Goal: Entertainment & Leisure: Consume media (video, audio)

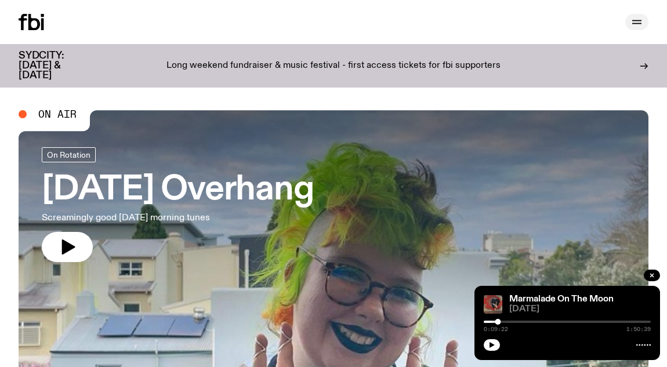
click at [634, 20] on icon "button" at bounding box center [637, 22] width 14 height 14
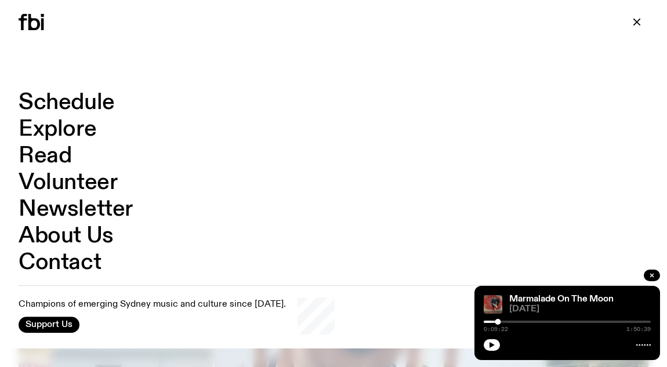
click at [36, 100] on link "Schedule" at bounding box center [67, 103] width 96 height 22
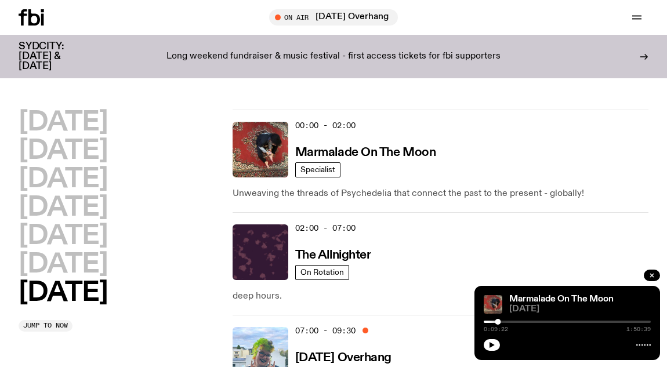
scroll to position [3, 0]
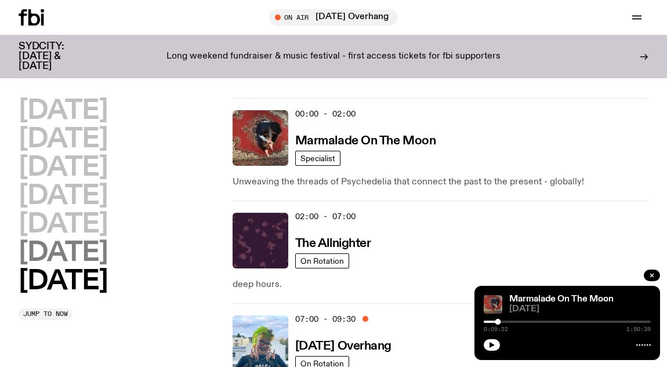
click at [77, 243] on h2 "[DATE]" at bounding box center [63, 253] width 89 height 26
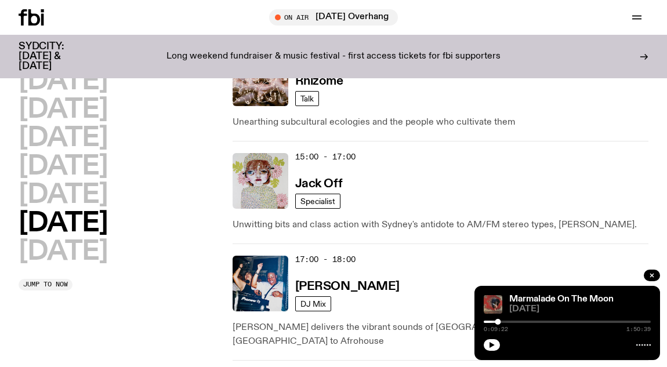
scroll to position [693, 0]
click at [318, 177] on h3 "Jack Off" at bounding box center [318, 183] width 47 height 12
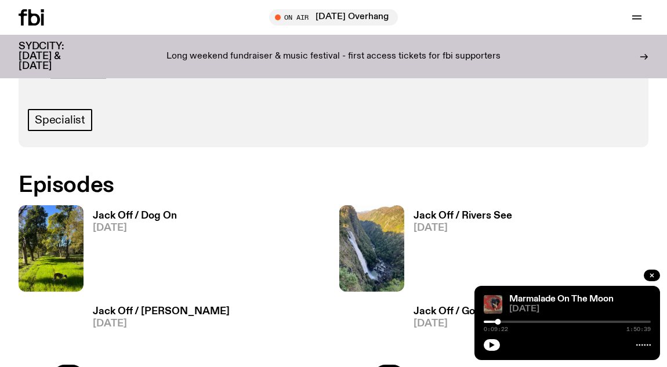
scroll to position [187, 0]
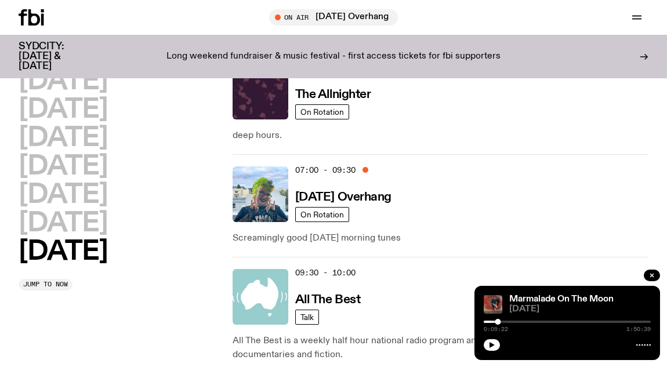
scroll to position [164, 0]
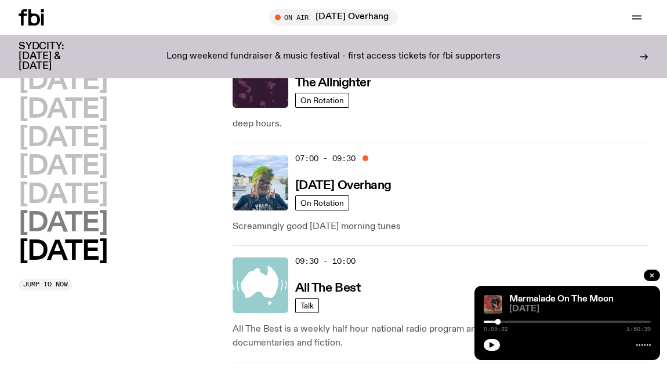
click at [90, 224] on h2 "[DATE]" at bounding box center [63, 224] width 89 height 26
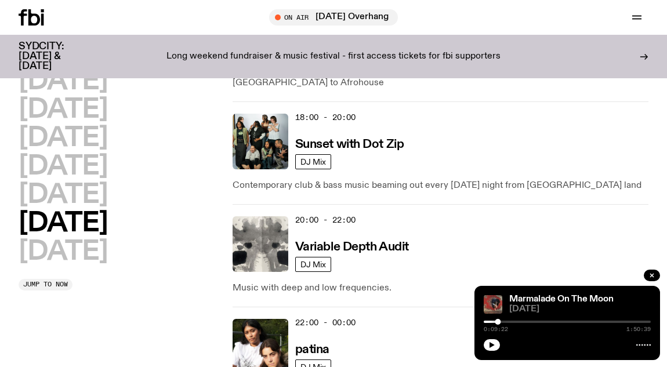
scroll to position [955, 0]
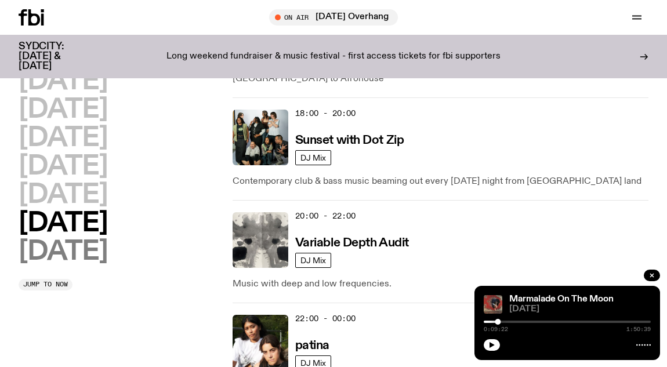
click at [46, 255] on h2 "[DATE]" at bounding box center [63, 252] width 89 height 26
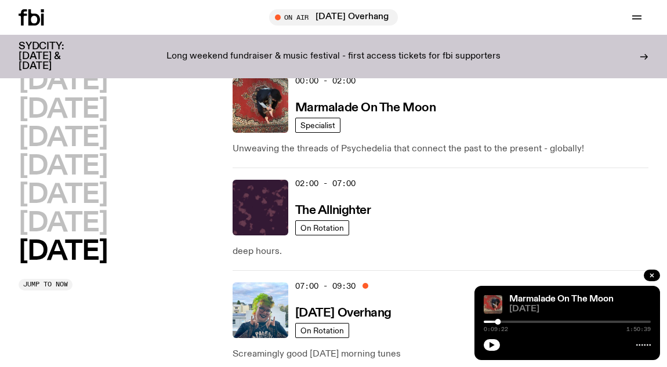
scroll to position [32, 0]
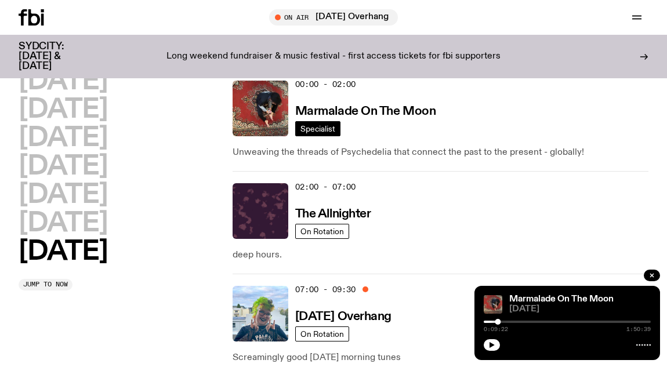
click at [335, 125] on link "Specialist" at bounding box center [317, 128] width 45 height 15
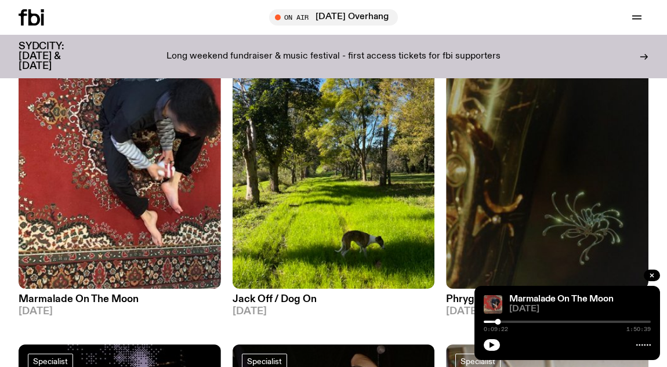
scroll to position [148, 0]
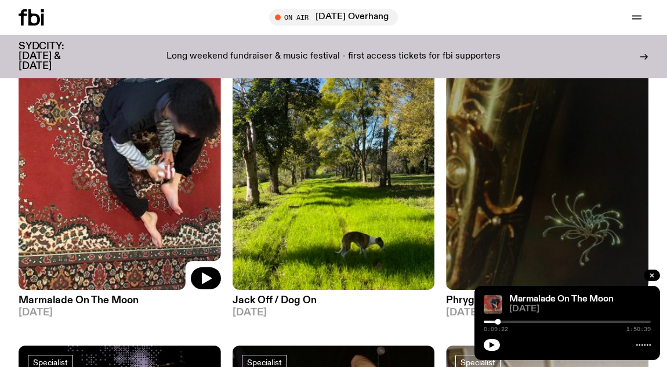
click at [82, 175] on img at bounding box center [120, 155] width 202 height 270
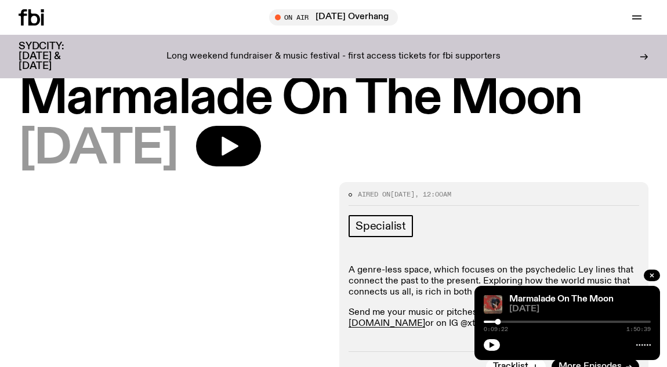
scroll to position [25, 0]
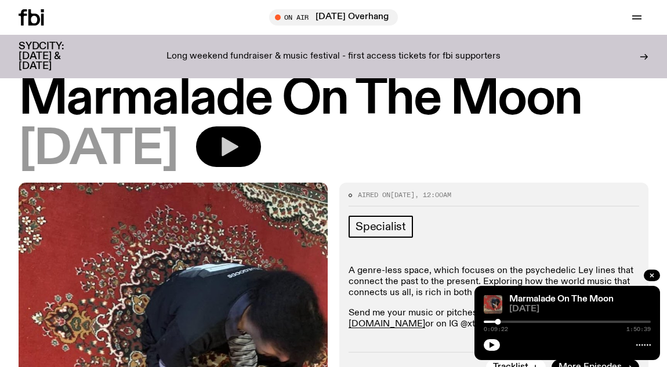
click at [238, 145] on icon "button" at bounding box center [230, 146] width 17 height 19
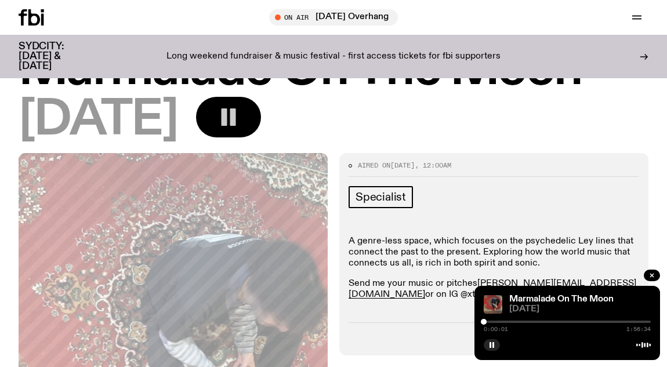
scroll to position [52, 0]
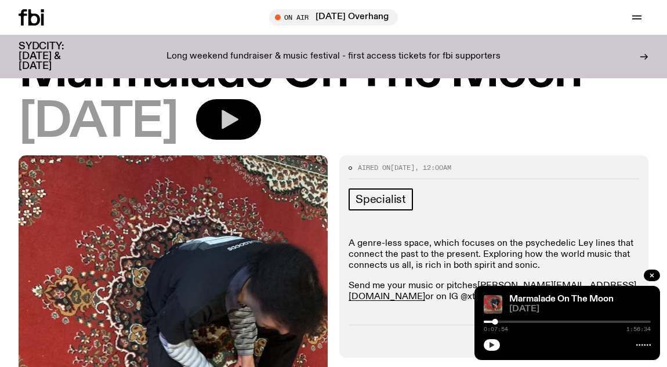
click at [492, 349] on button "button" at bounding box center [492, 345] width 16 height 12
click at [495, 344] on button "button" at bounding box center [492, 345] width 16 height 12
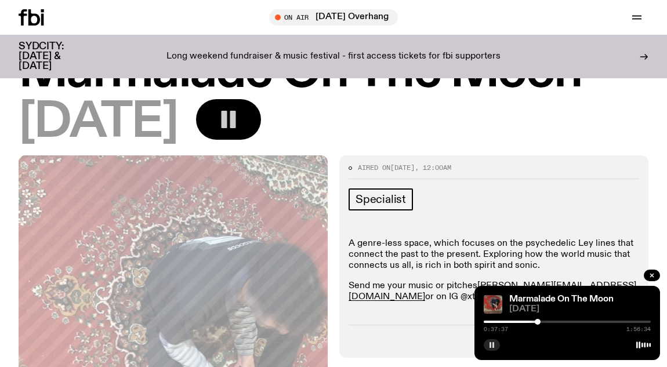
click at [489, 342] on rect "button" at bounding box center [490, 345] width 2 height 6
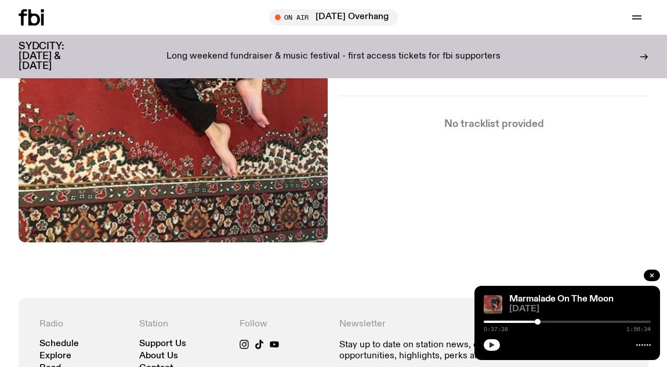
scroll to position [255, 0]
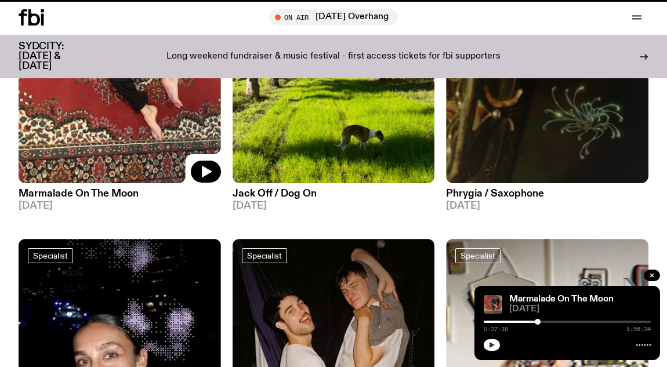
scroll to position [148, 0]
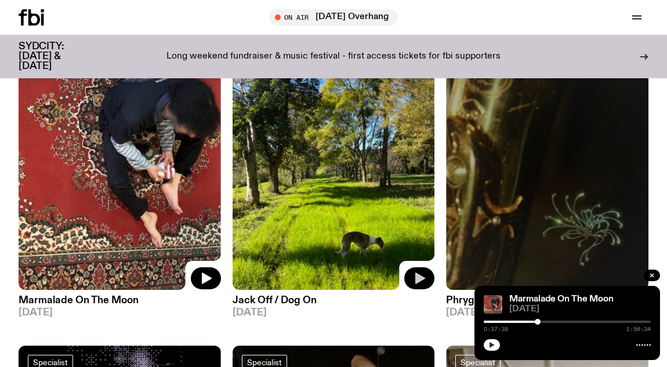
click at [429, 273] on button "button" at bounding box center [419, 278] width 30 height 22
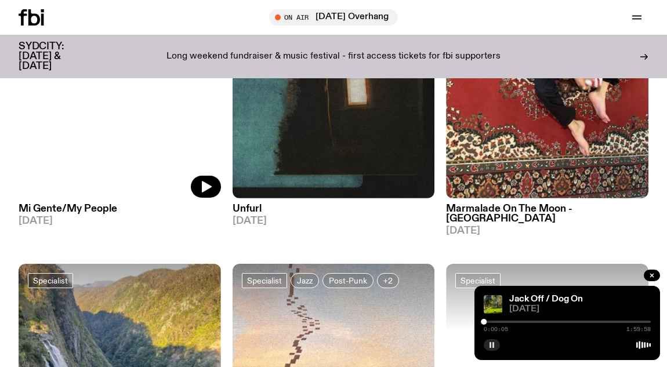
scroll to position [1892, 0]
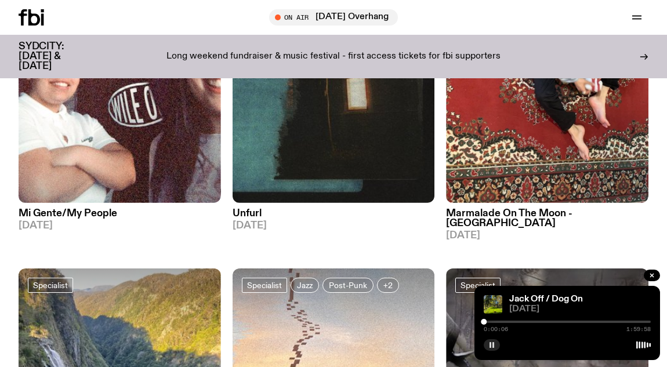
click at [254, 209] on h3 "Unfurl" at bounding box center [334, 214] width 202 height 10
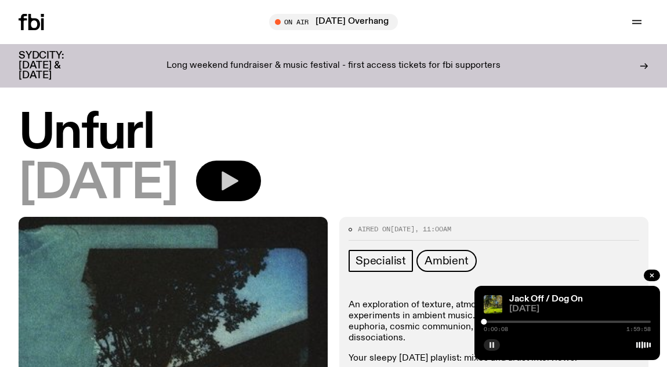
click at [240, 185] on icon "button" at bounding box center [228, 180] width 23 height 23
click at [489, 342] on icon "button" at bounding box center [491, 345] width 5 height 6
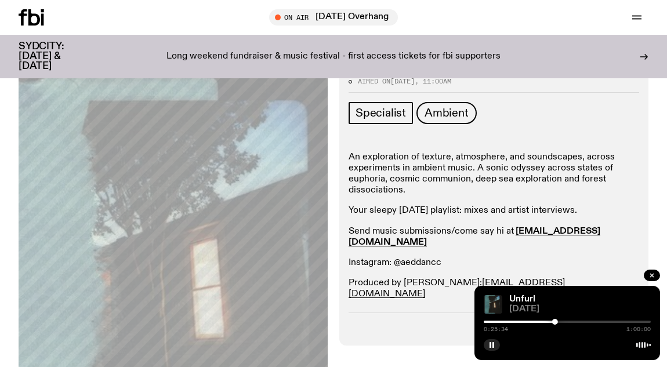
scroll to position [147, 0]
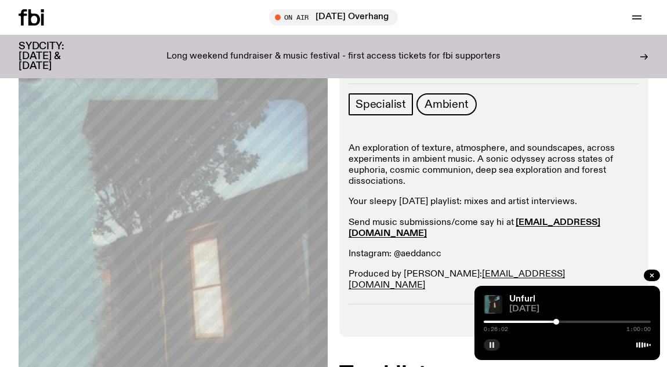
click at [492, 350] on button "button" at bounding box center [492, 345] width 16 height 12
